Goal: Task Accomplishment & Management: Manage account settings

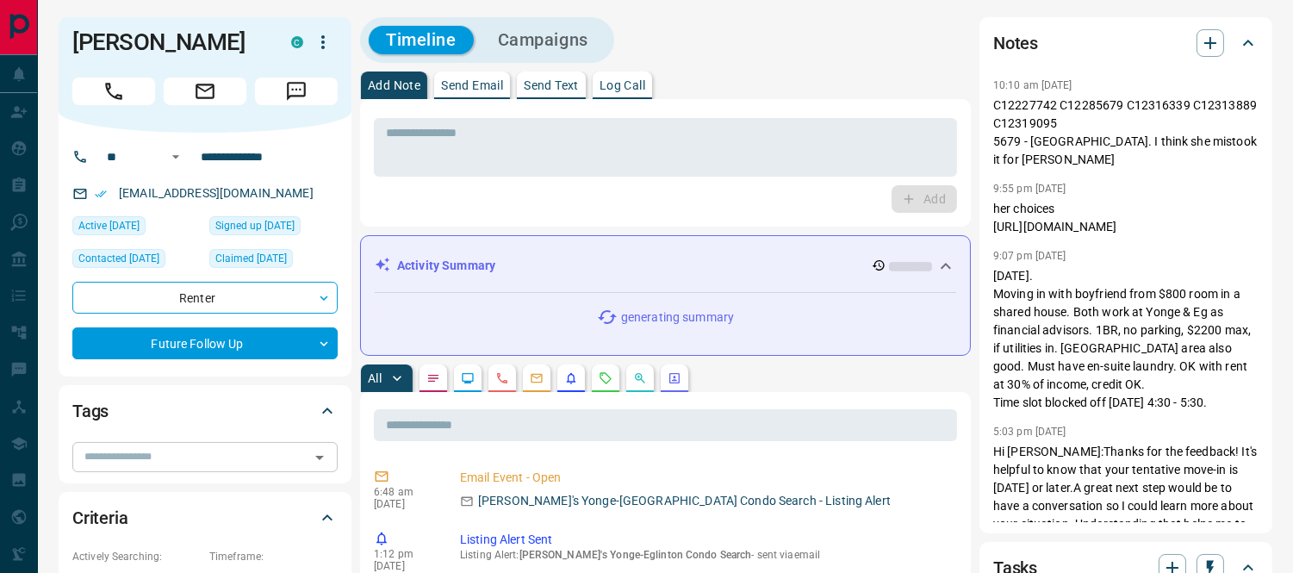
click at [319, 460] on icon "Open" at bounding box center [319, 457] width 21 height 21
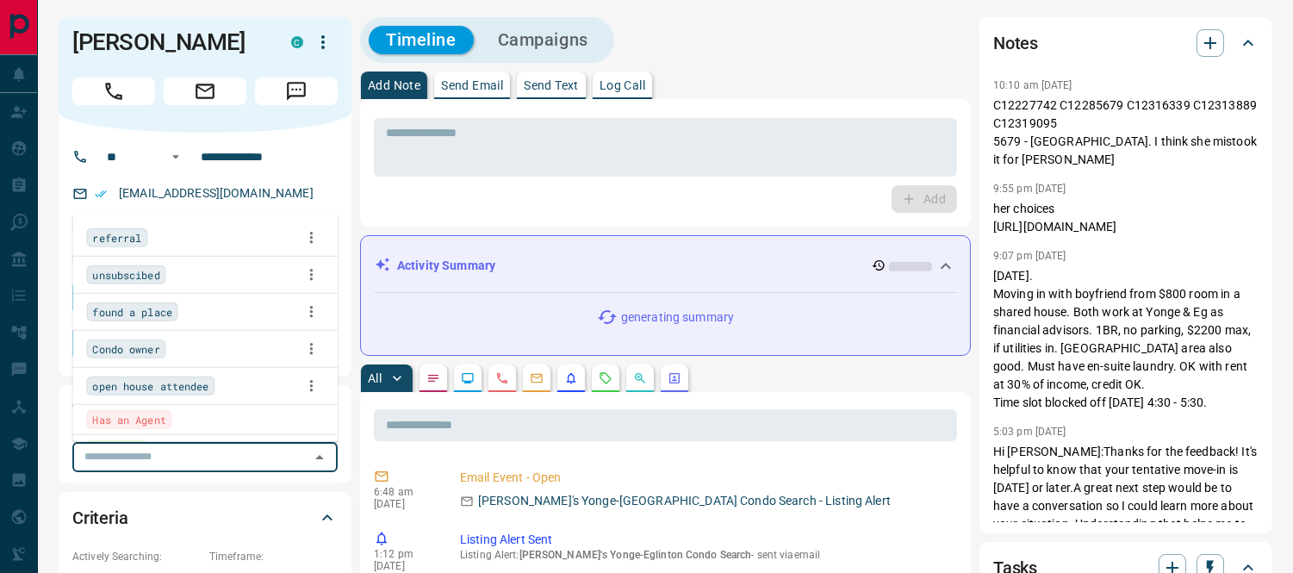
click at [115, 310] on span "found a place" at bounding box center [131, 311] width 79 height 17
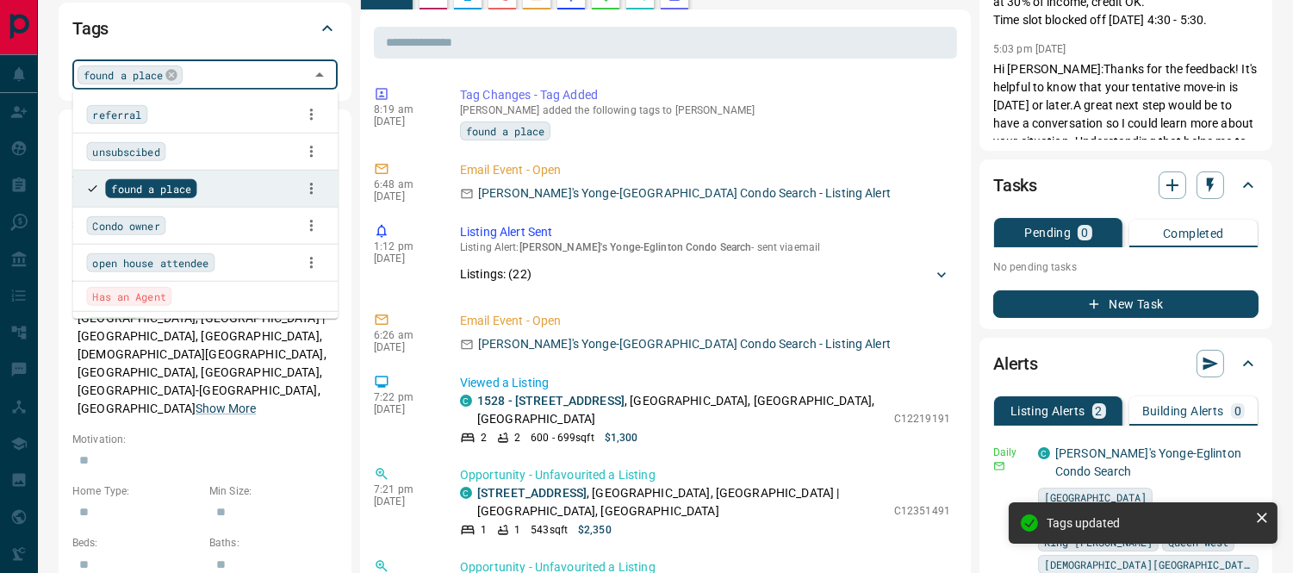
scroll to position [478, 0]
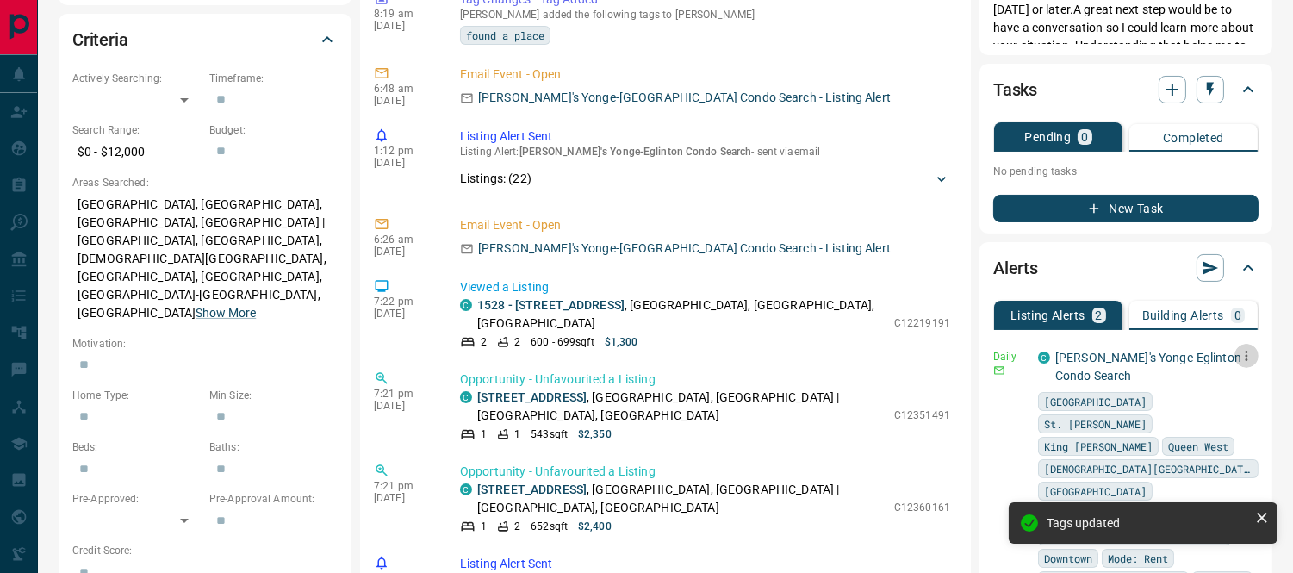
click at [1248, 351] on icon "button" at bounding box center [1247, 356] width 16 height 16
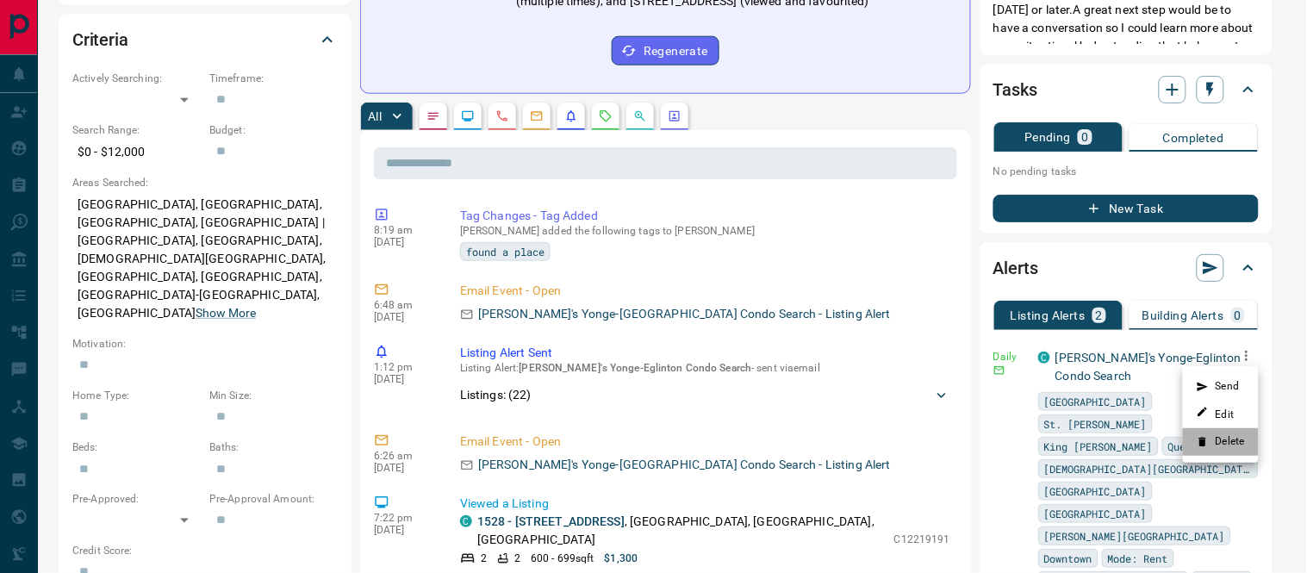
click at [1227, 441] on li "Delete" at bounding box center [1221, 442] width 76 height 28
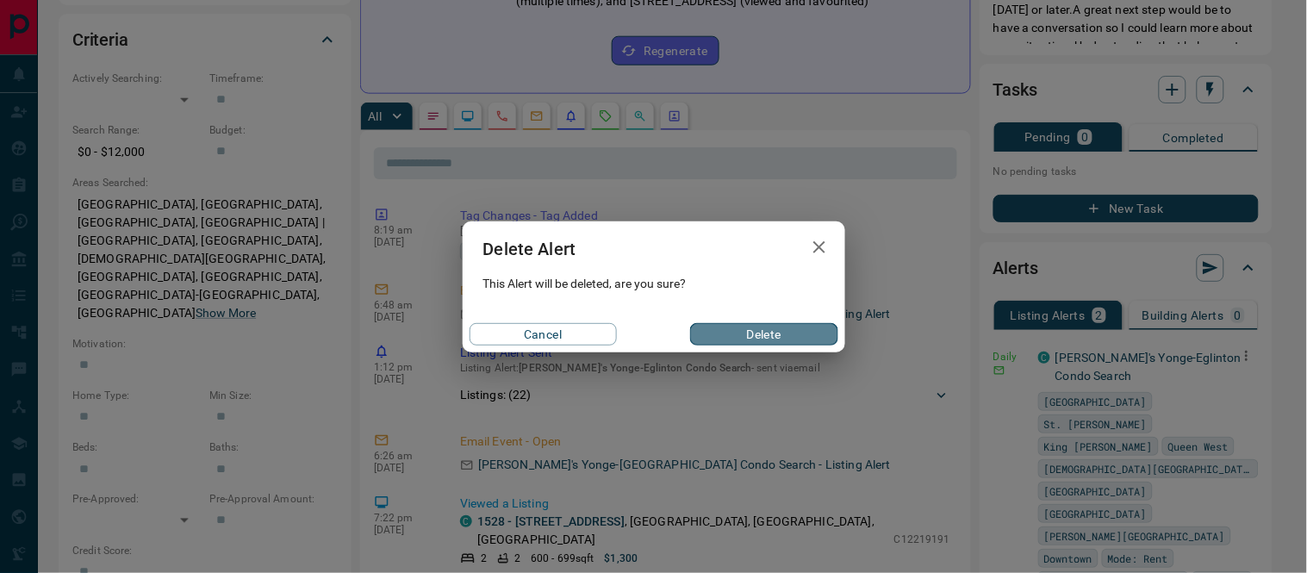
click at [807, 338] on button "Delete" at bounding box center [763, 334] width 147 height 22
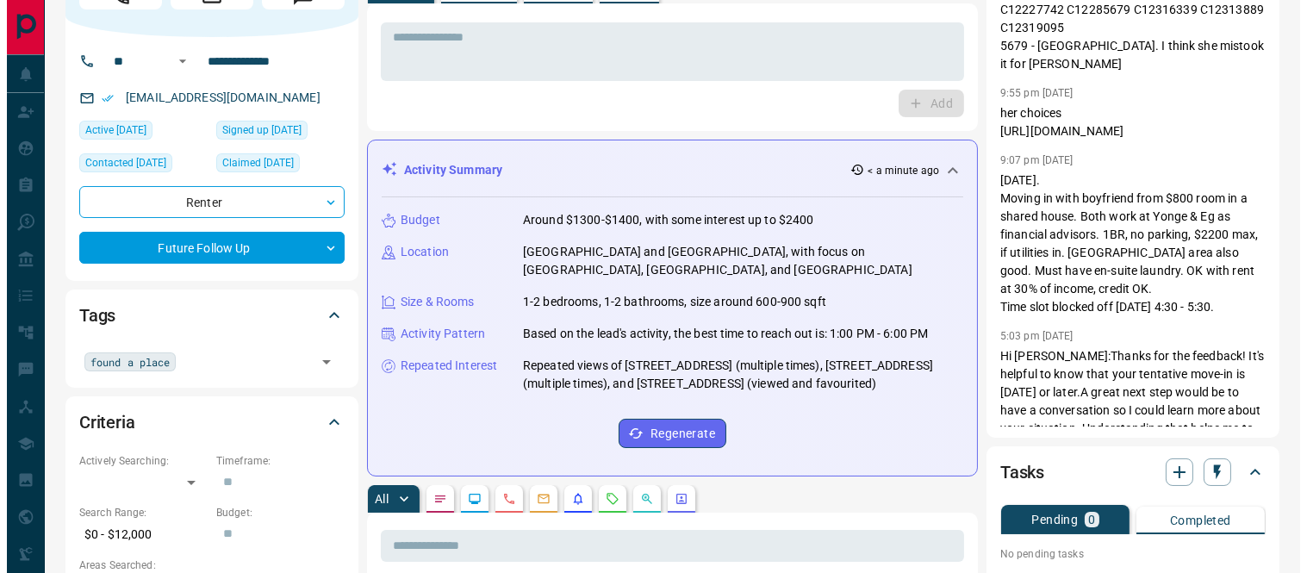
scroll to position [0, 0]
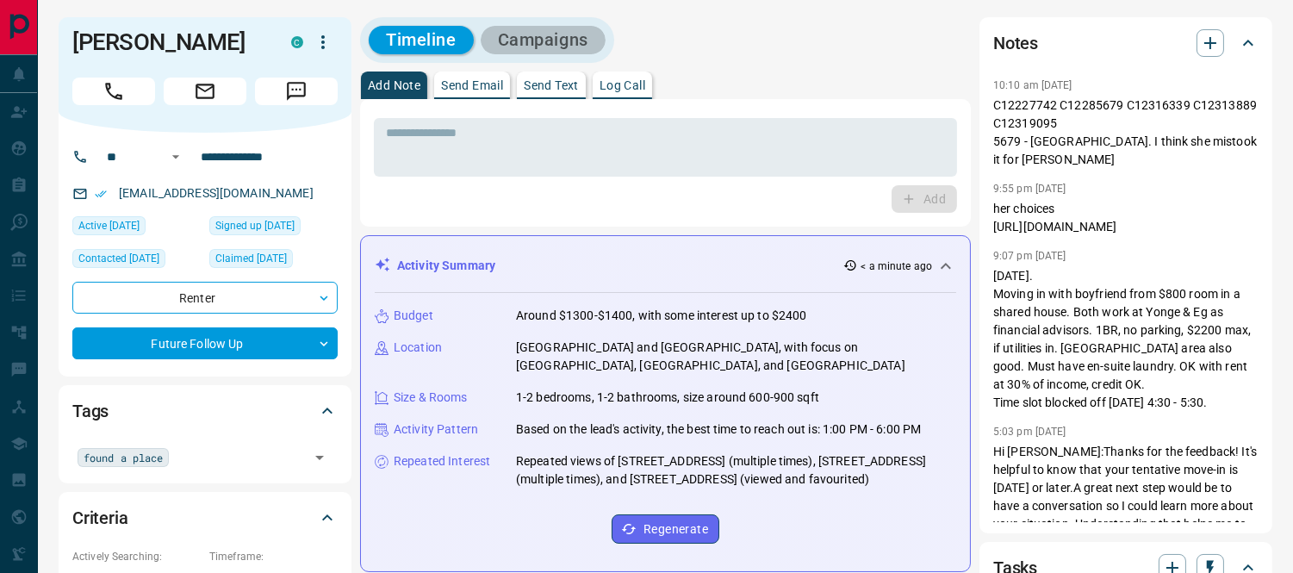
click at [557, 48] on button "Campaigns" at bounding box center [543, 40] width 125 height 28
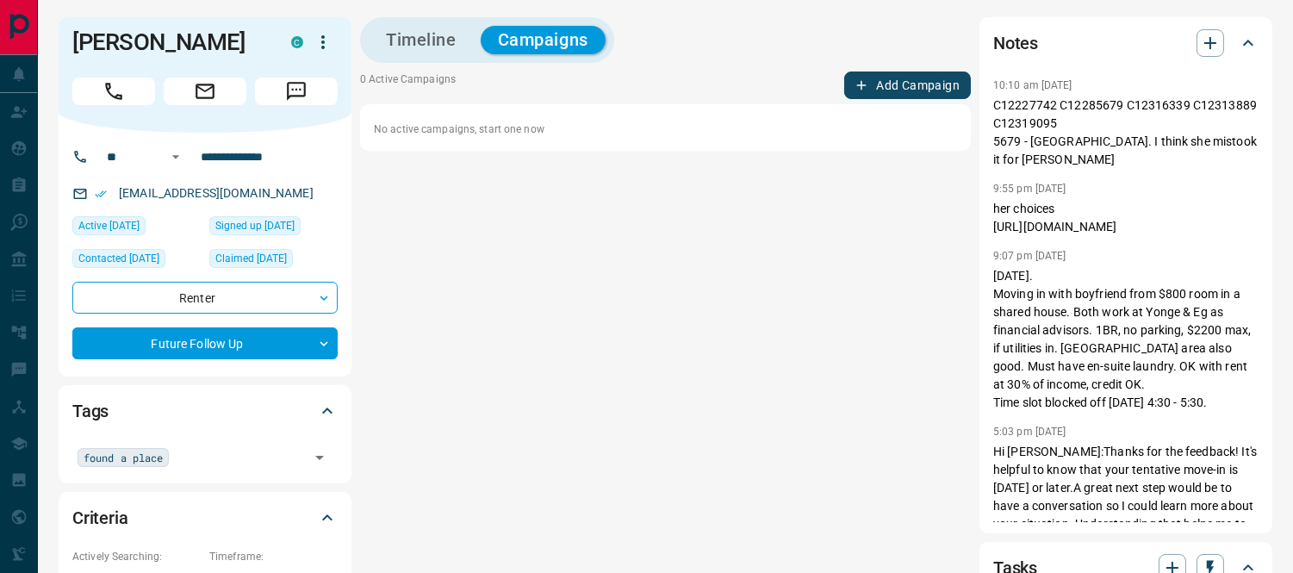
click at [433, 38] on button "Timeline" at bounding box center [421, 40] width 105 height 28
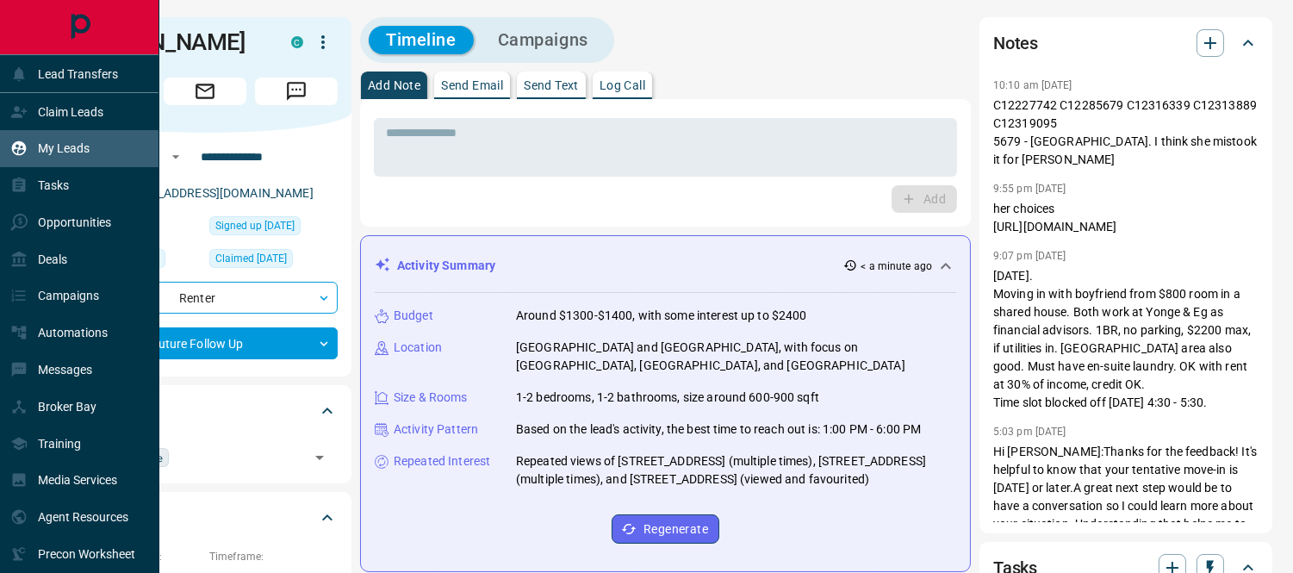
click at [27, 143] on icon at bounding box center [18, 148] width 17 height 17
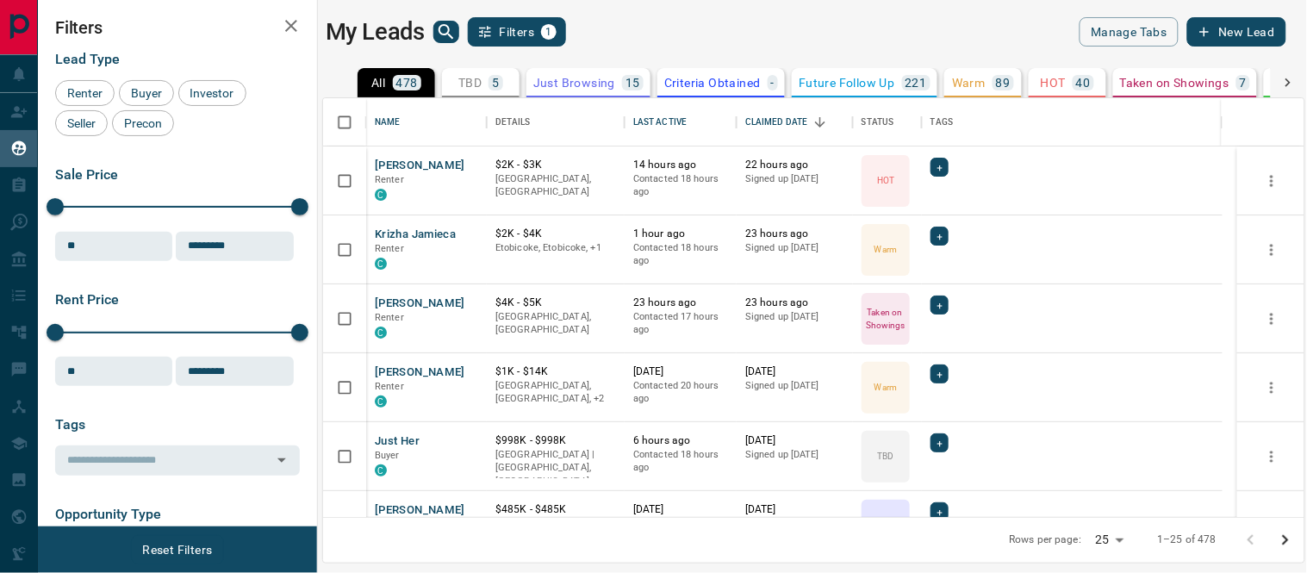
scroll to position [403, 967]
click at [803, 116] on div "Claimed Date" at bounding box center [776, 122] width 63 height 48
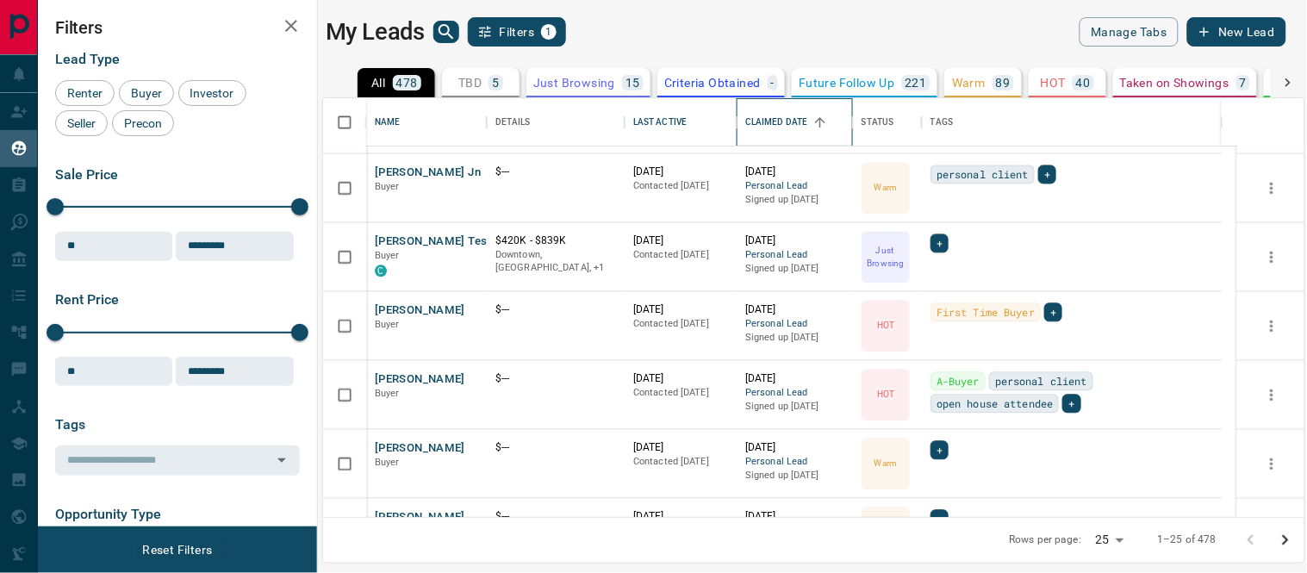
scroll to position [670, 0]
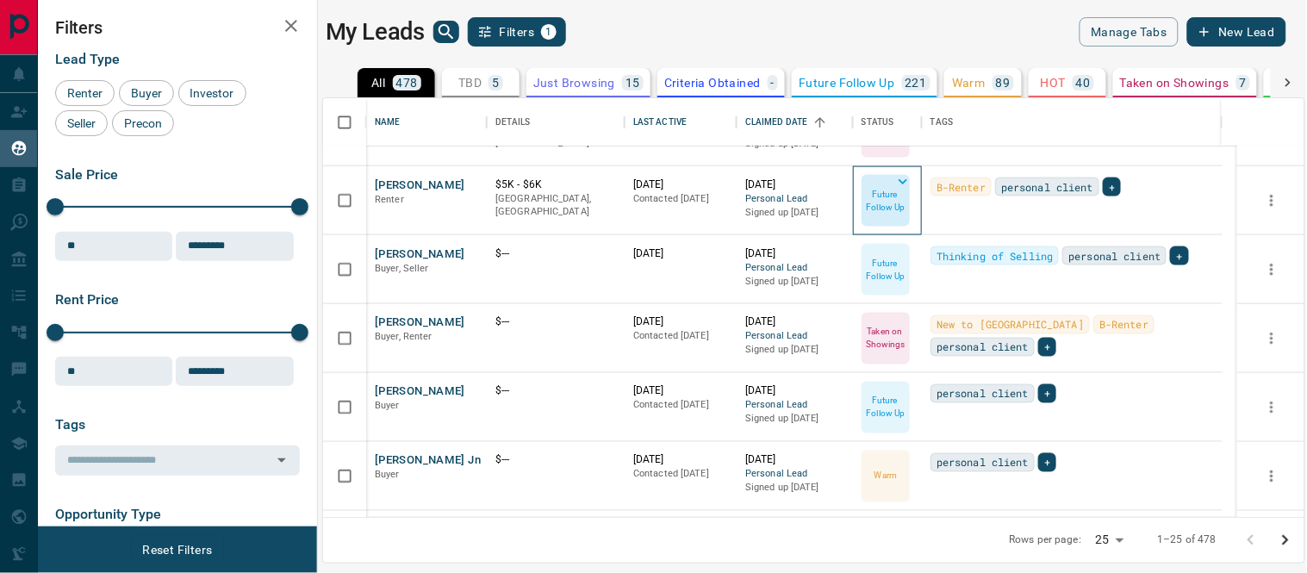
click at [903, 179] on icon at bounding box center [902, 181] width 17 height 17
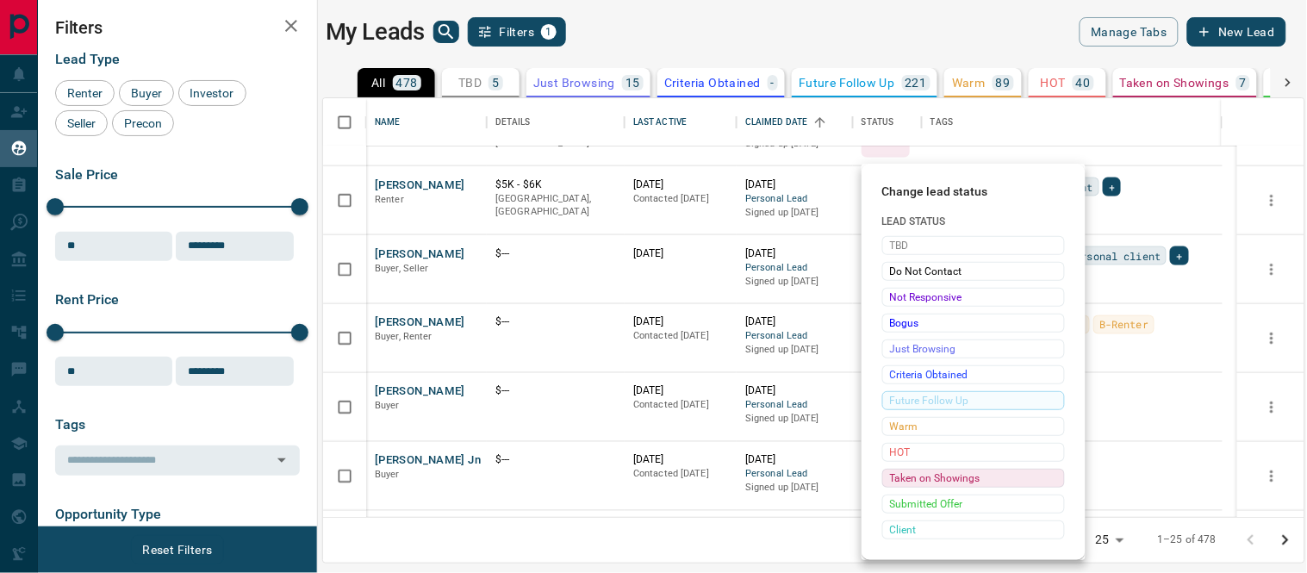
click at [890, 474] on span "Taken on Showings" at bounding box center [973, 478] width 167 height 17
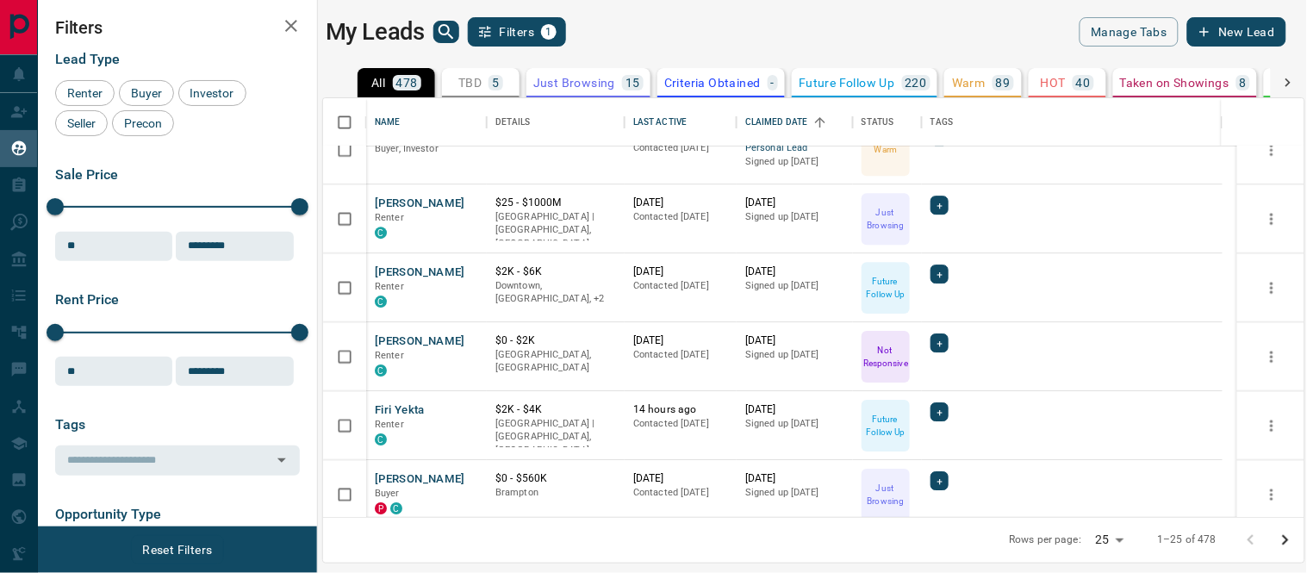
scroll to position [1353, 0]
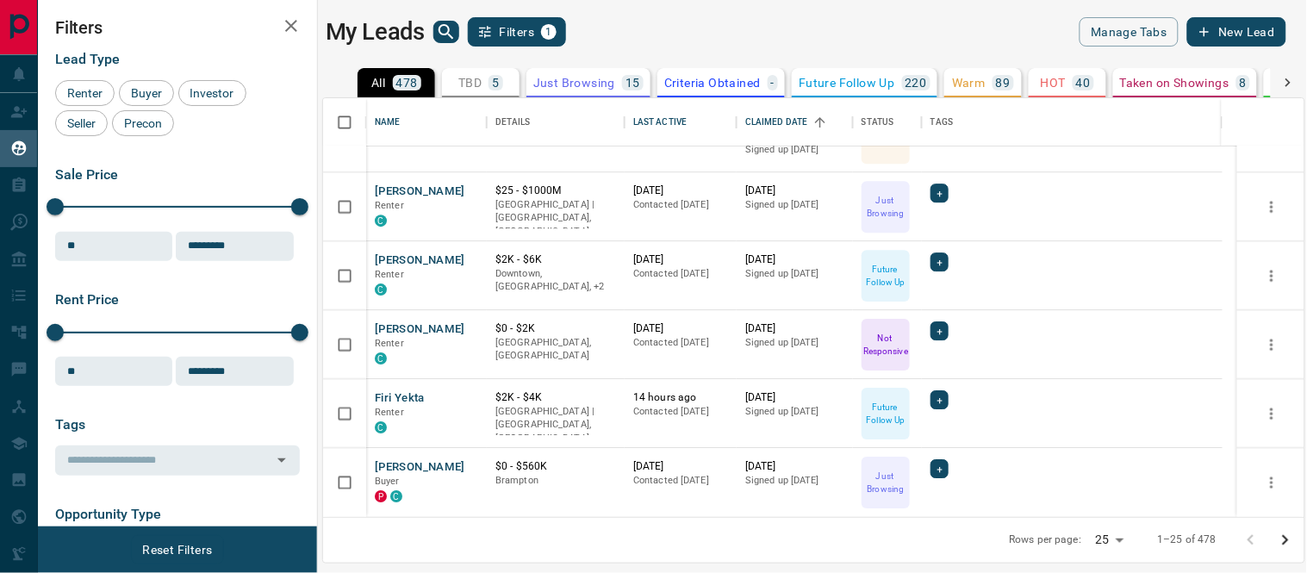
click at [1289, 540] on icon "Go to next page" at bounding box center [1285, 540] width 21 height 21
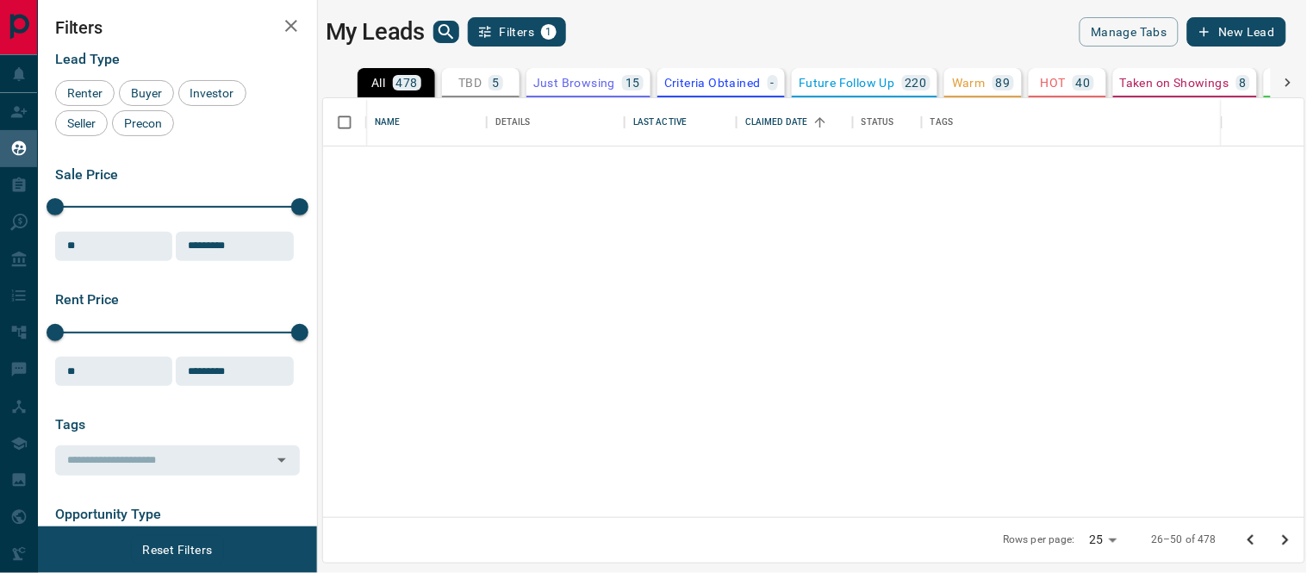
scroll to position [0, 0]
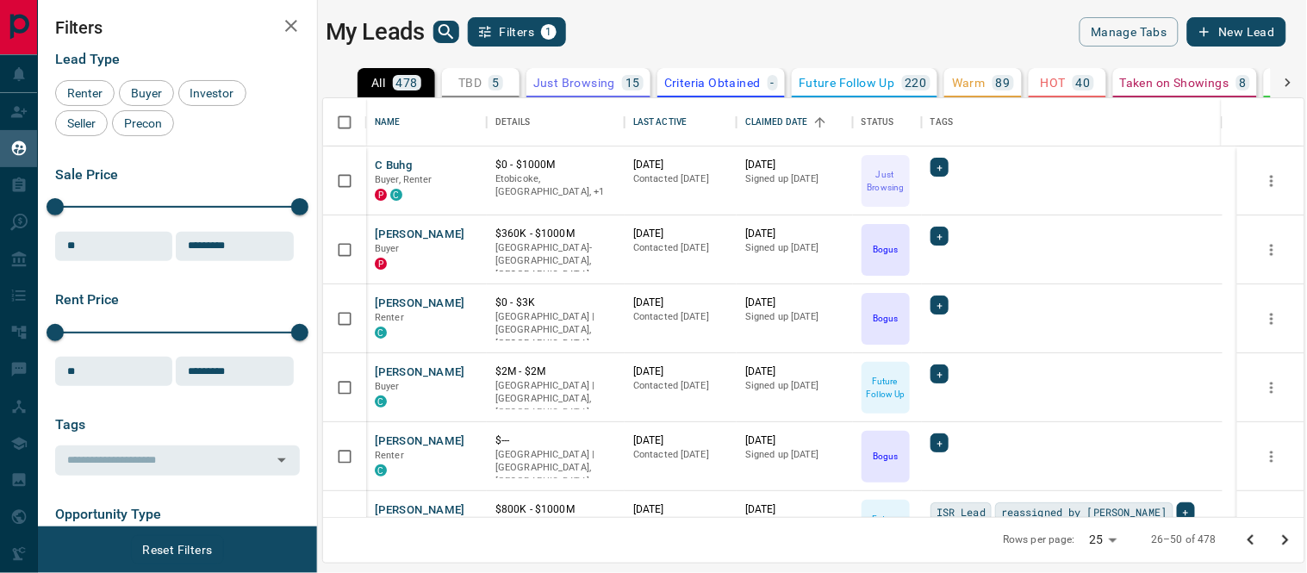
click at [1268, 523] on button "Go to next page" at bounding box center [1285, 540] width 34 height 34
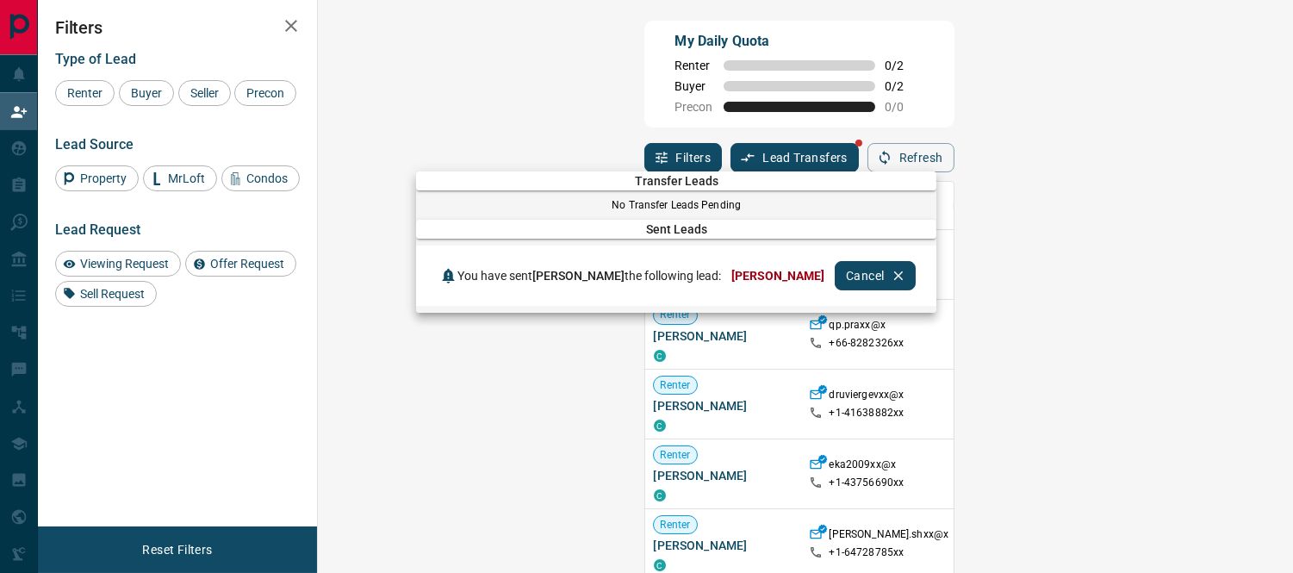
scroll to position [416, 924]
click at [779, 97] on div at bounding box center [646, 286] width 1293 height 573
